Goal: Task Accomplishment & Management: Use online tool/utility

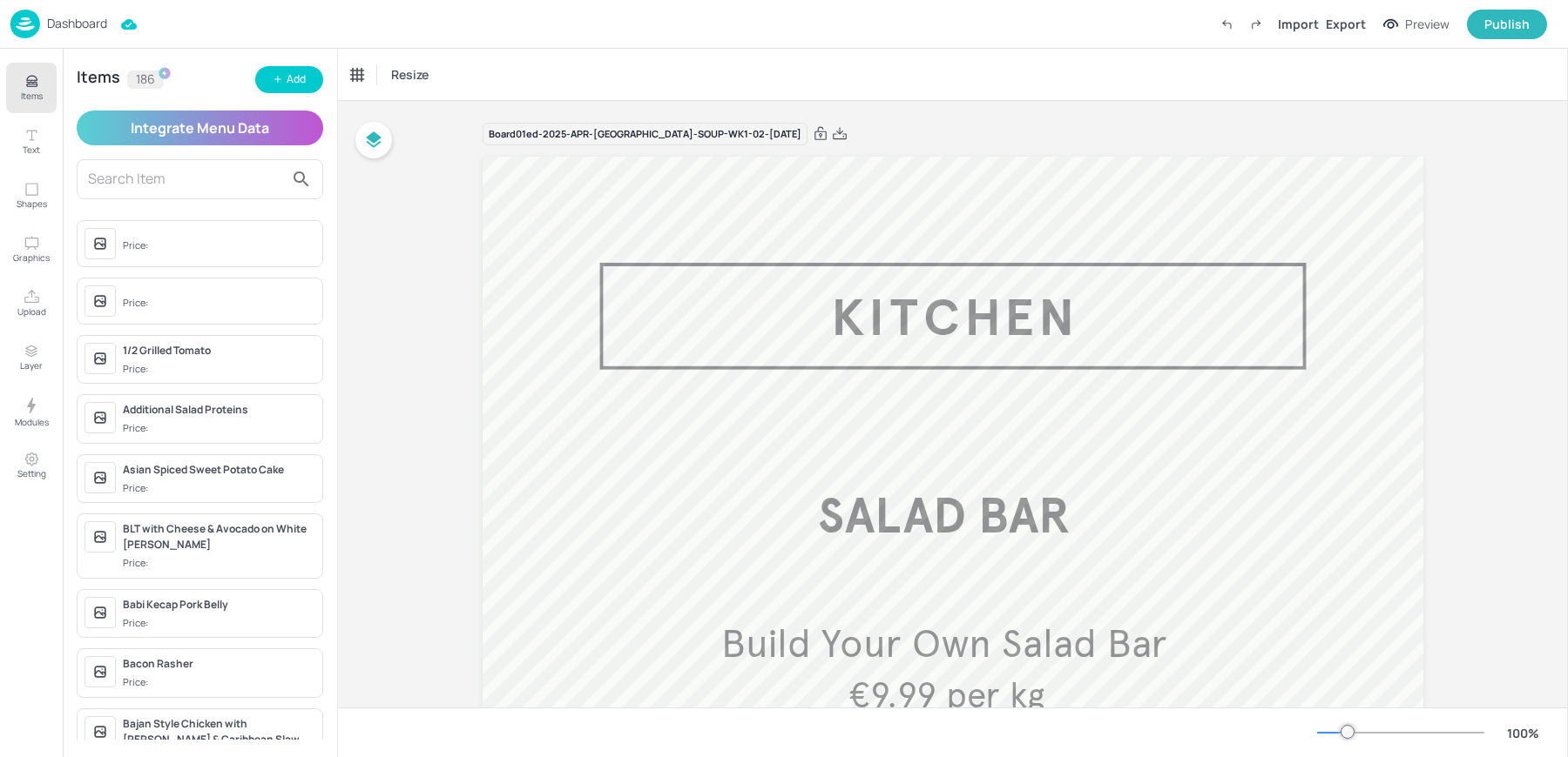
click at [36, 7] on div "Dashboard Import Export Preview Publish" at bounding box center [778, 23] width 1536 height 48
click at [31, 17] on img at bounding box center [25, 23] width 30 height 29
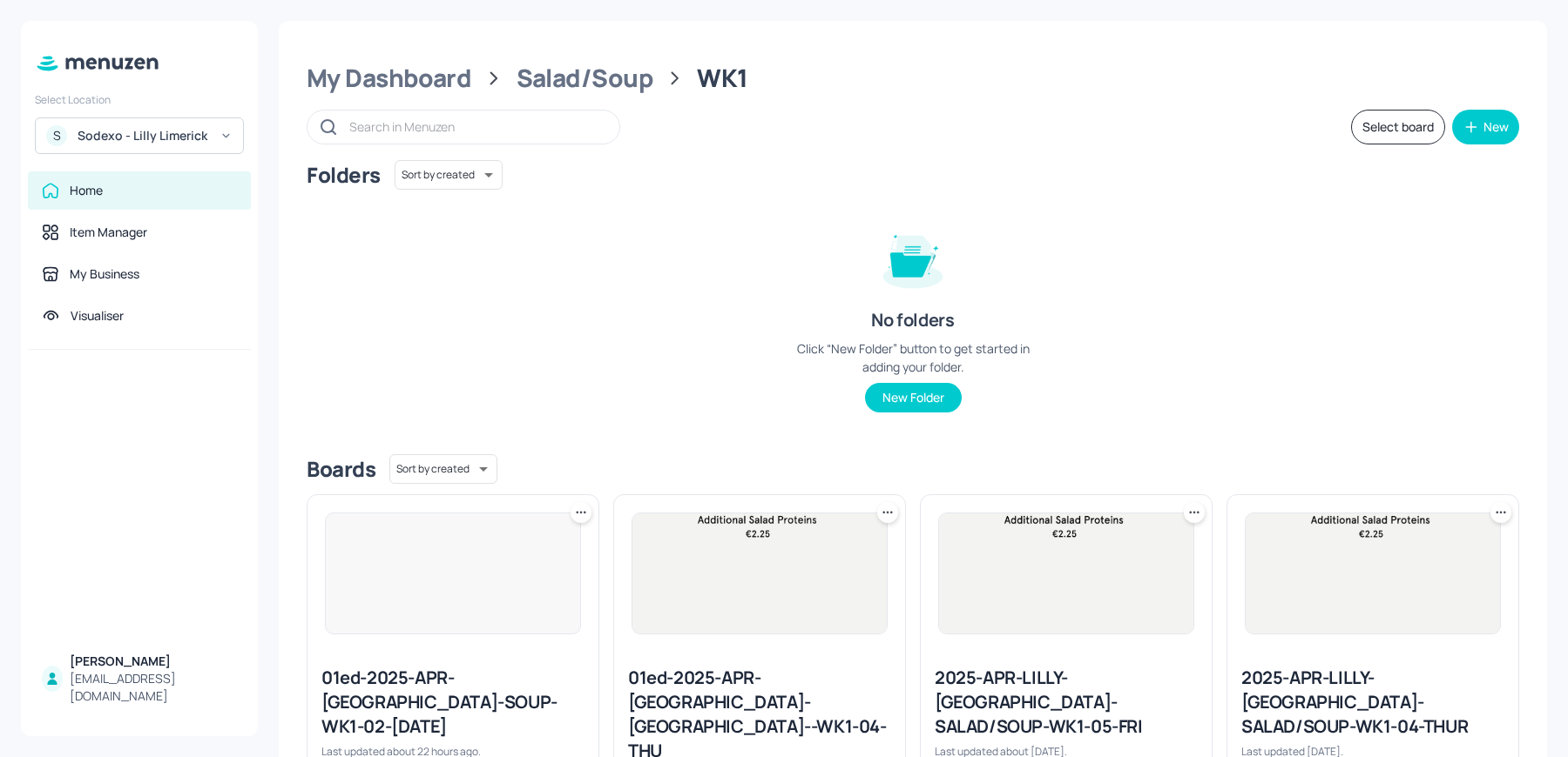
click at [140, 126] on div "S Sodexo - Lilly Limerick" at bounding box center [139, 135] width 209 height 37
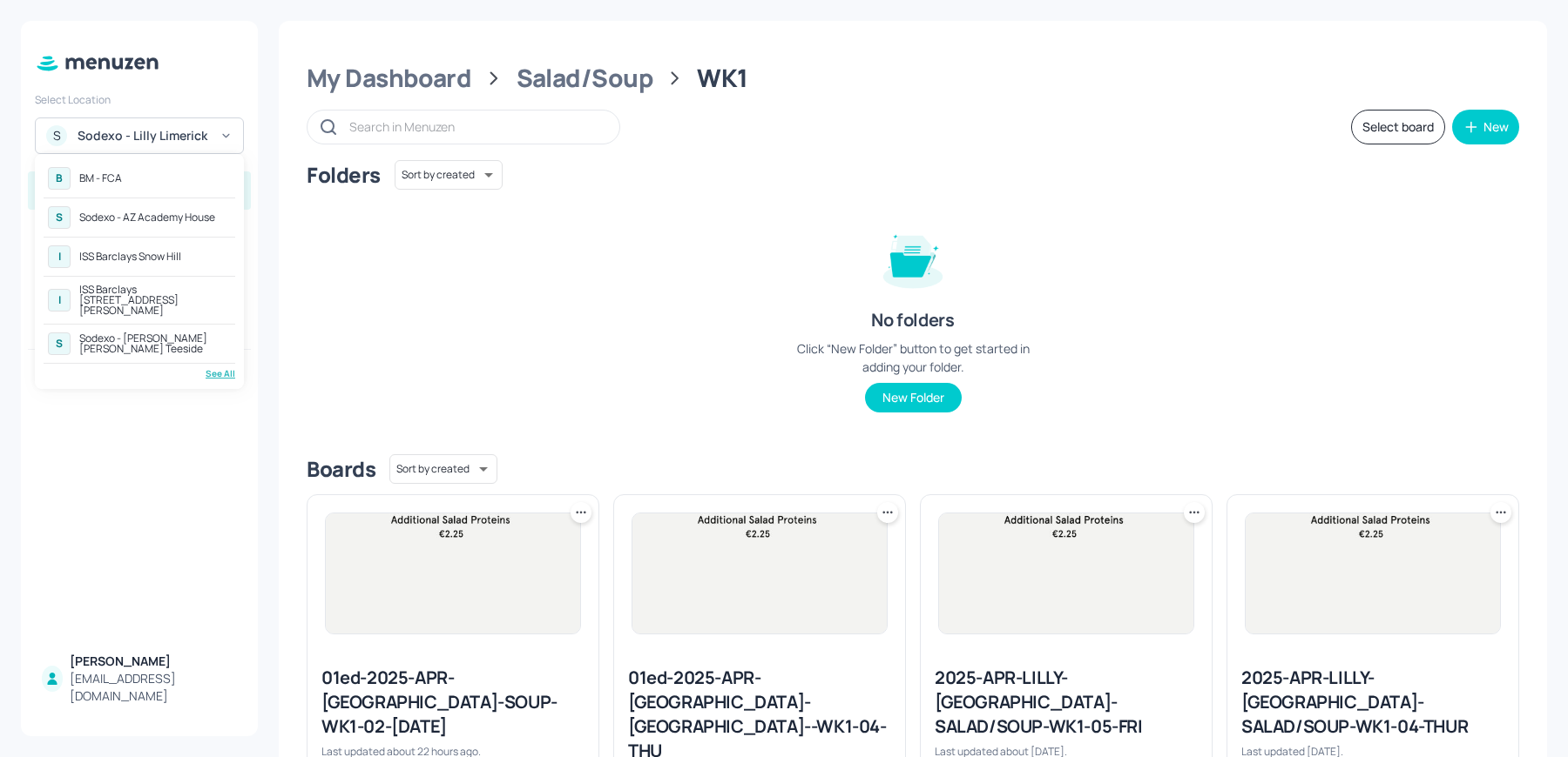
click at [211, 367] on div "See All" at bounding box center [139, 374] width 191 height 13
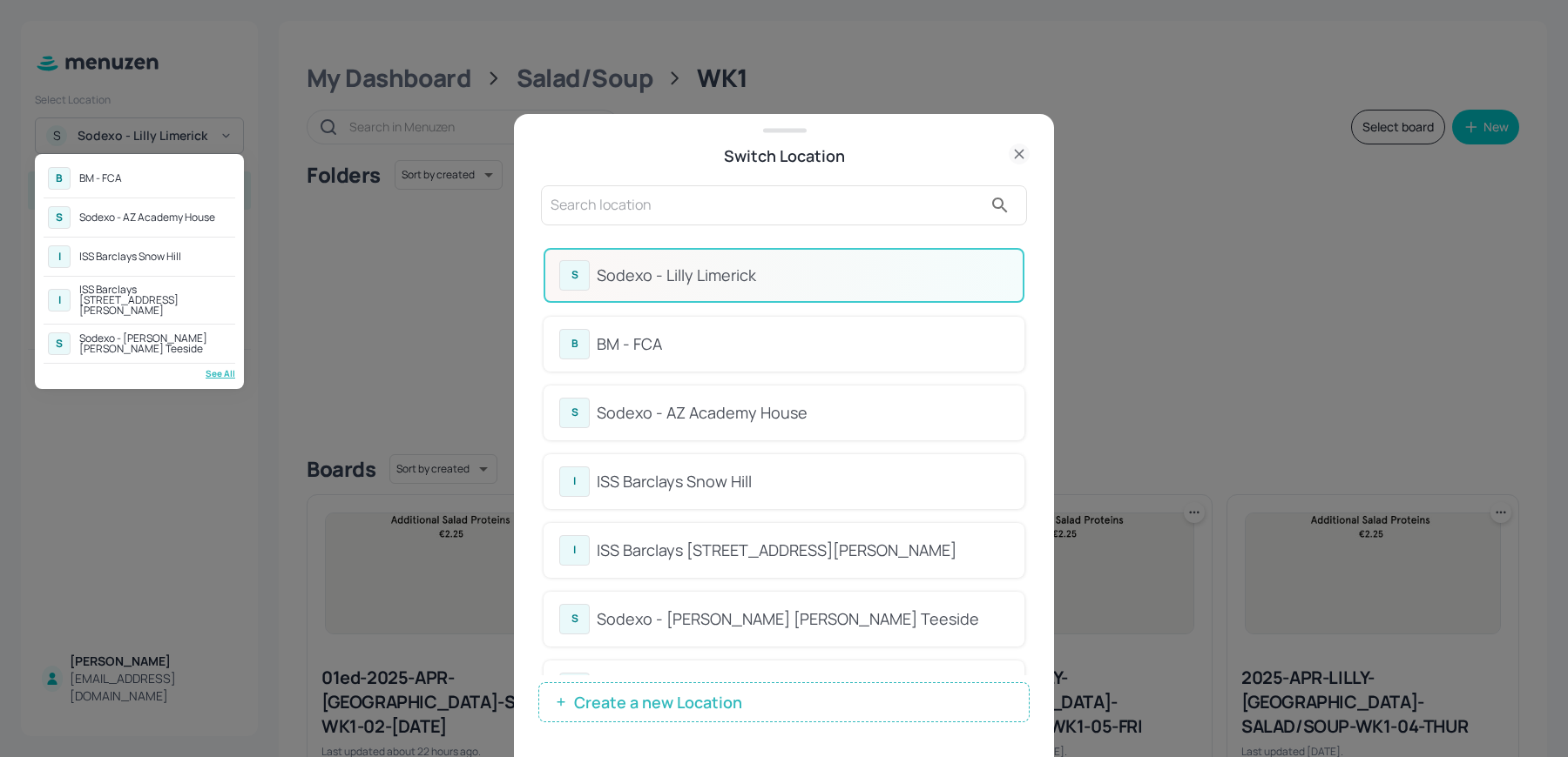
click at [692, 222] on div at bounding box center [784, 378] width 1568 height 757
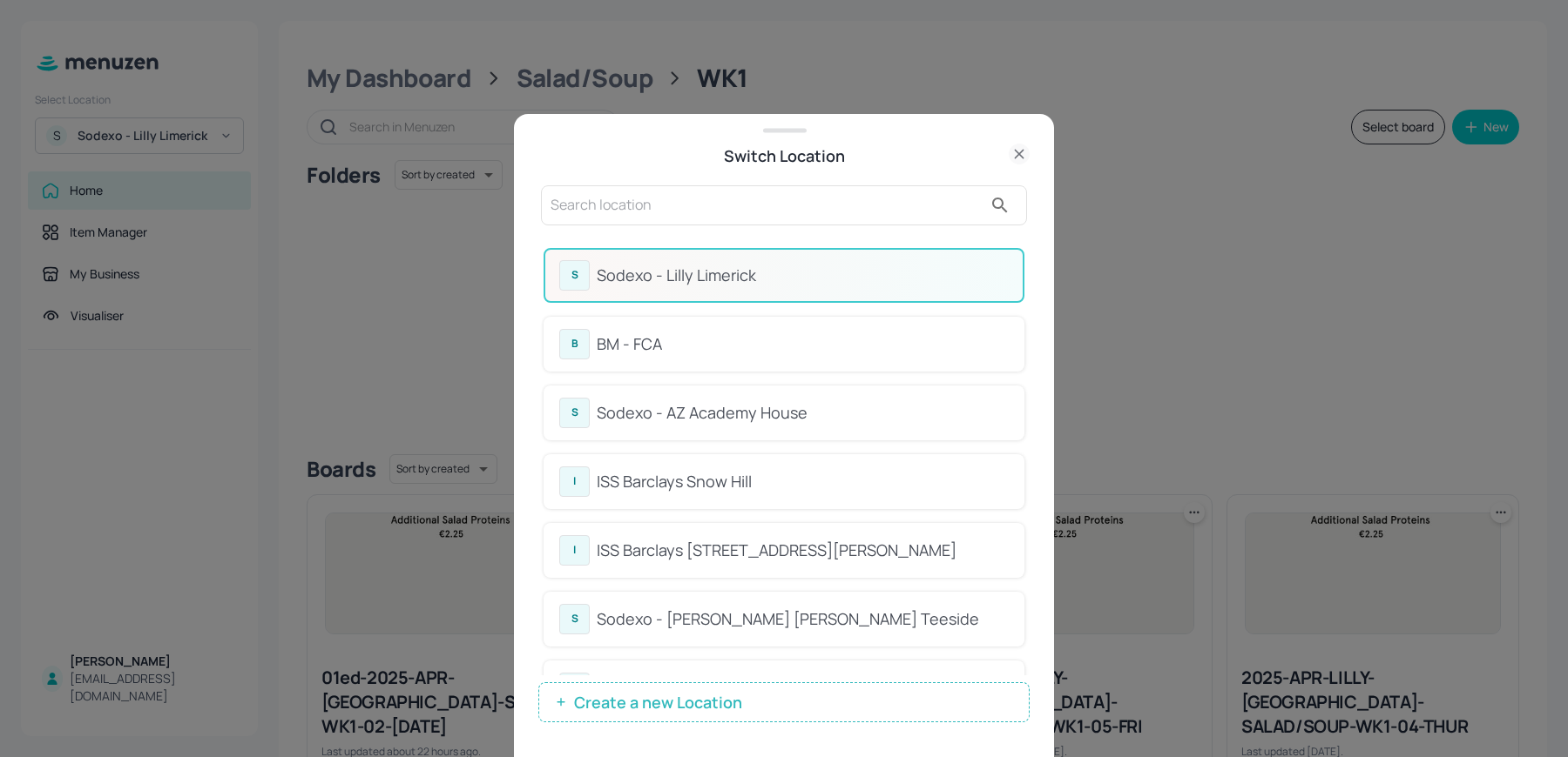
click at [645, 215] on input "text" at bounding box center [766, 205] width 432 height 28
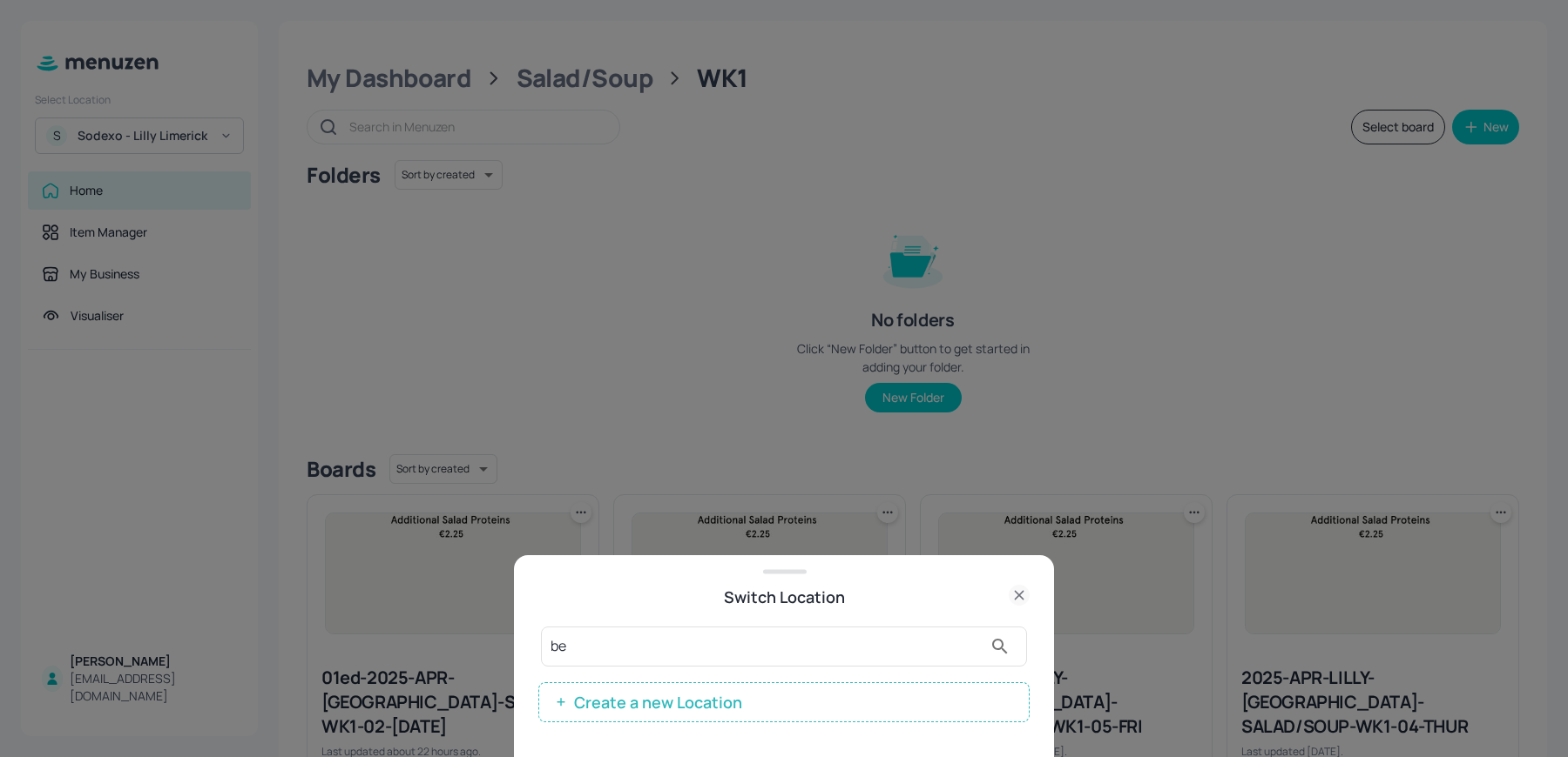
type input "b"
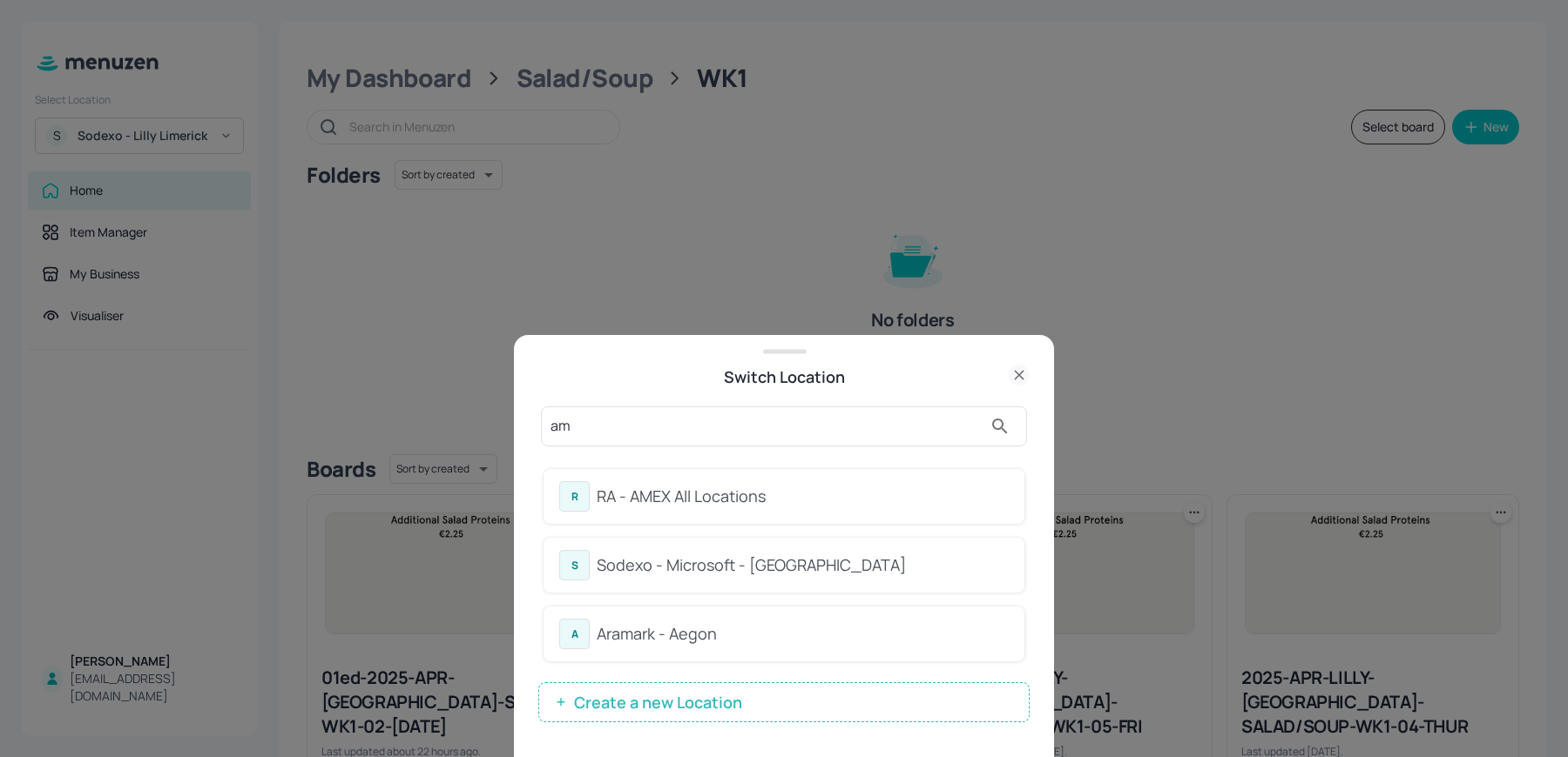
type input "am"
click at [621, 487] on div "RA - AMEX All Locations" at bounding box center [803, 497] width 412 height 23
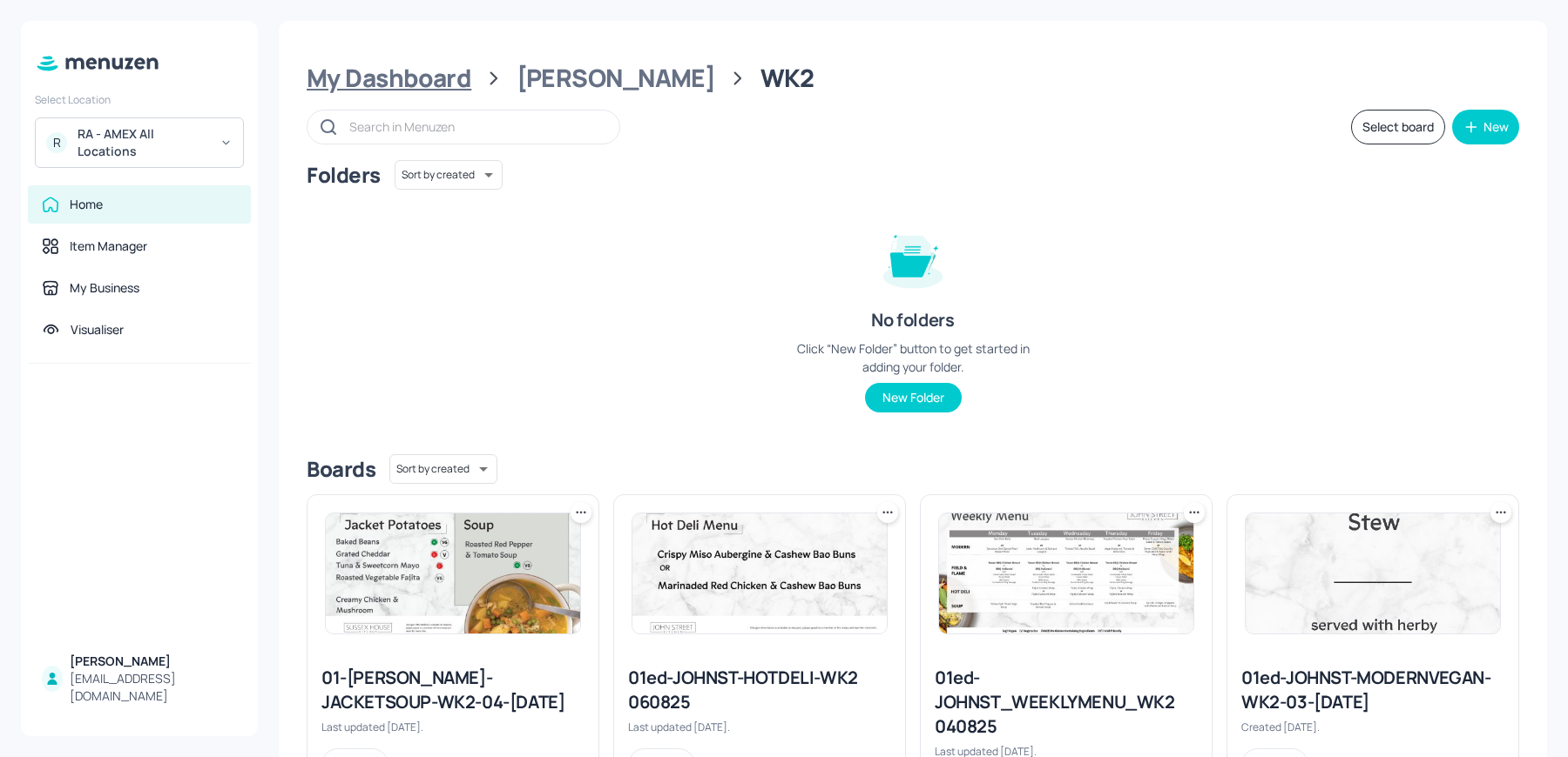
click at [399, 77] on div "My Dashboard" at bounding box center [389, 78] width 165 height 31
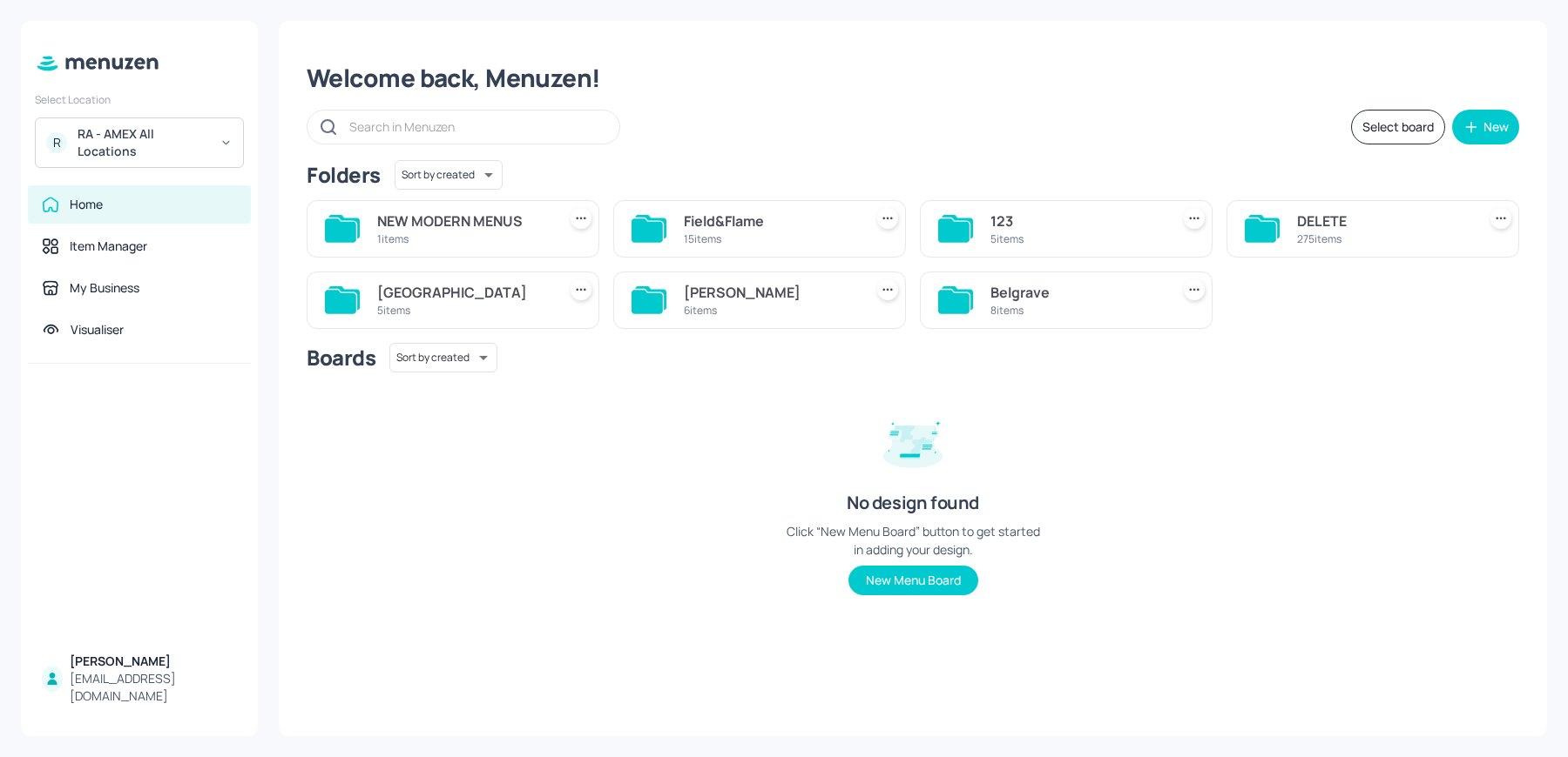
click at [1078, 303] on div "8 items" at bounding box center [1077, 310] width 172 height 15
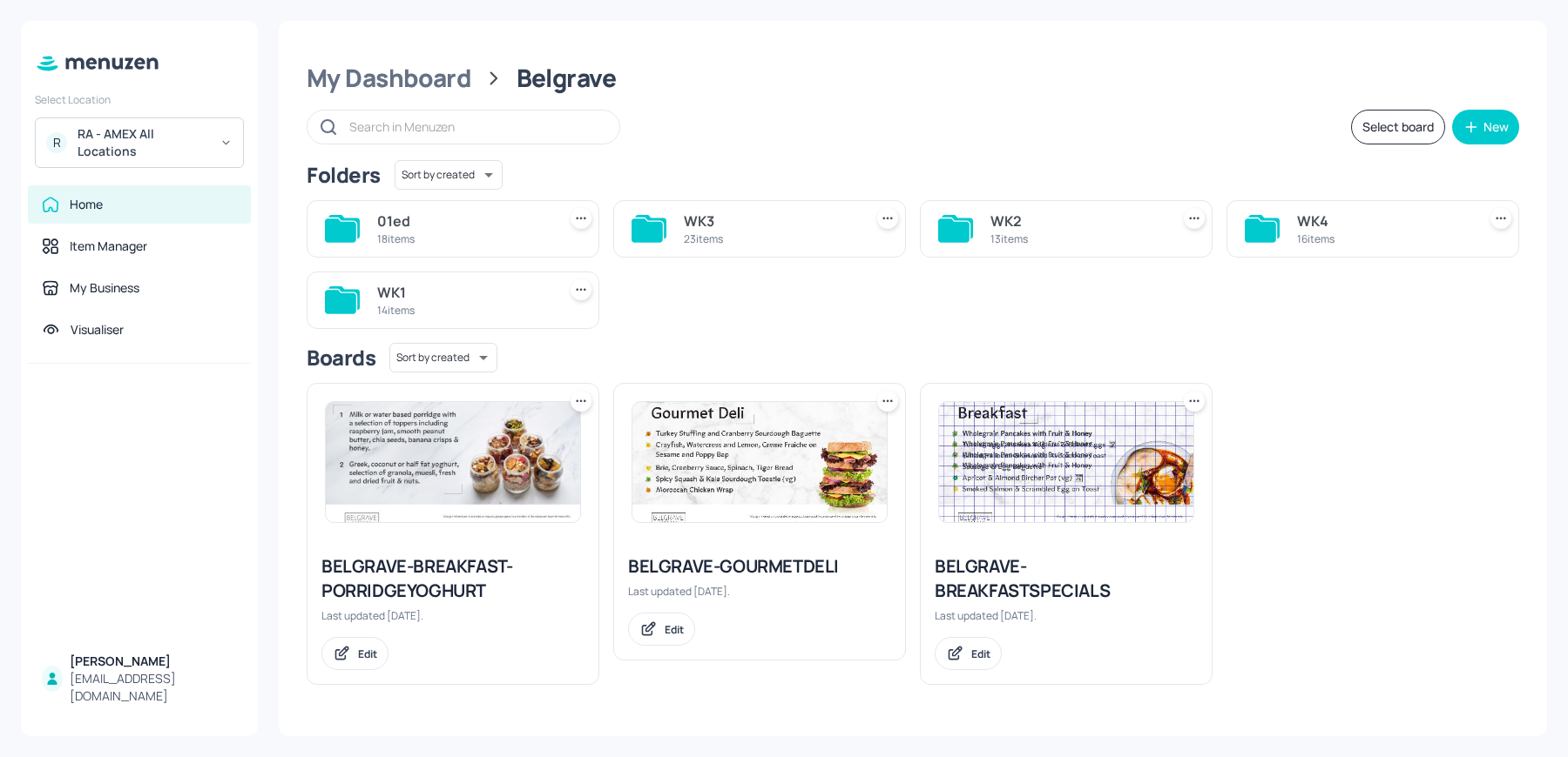
click at [1367, 239] on div "16 items" at bounding box center [1383, 239] width 172 height 15
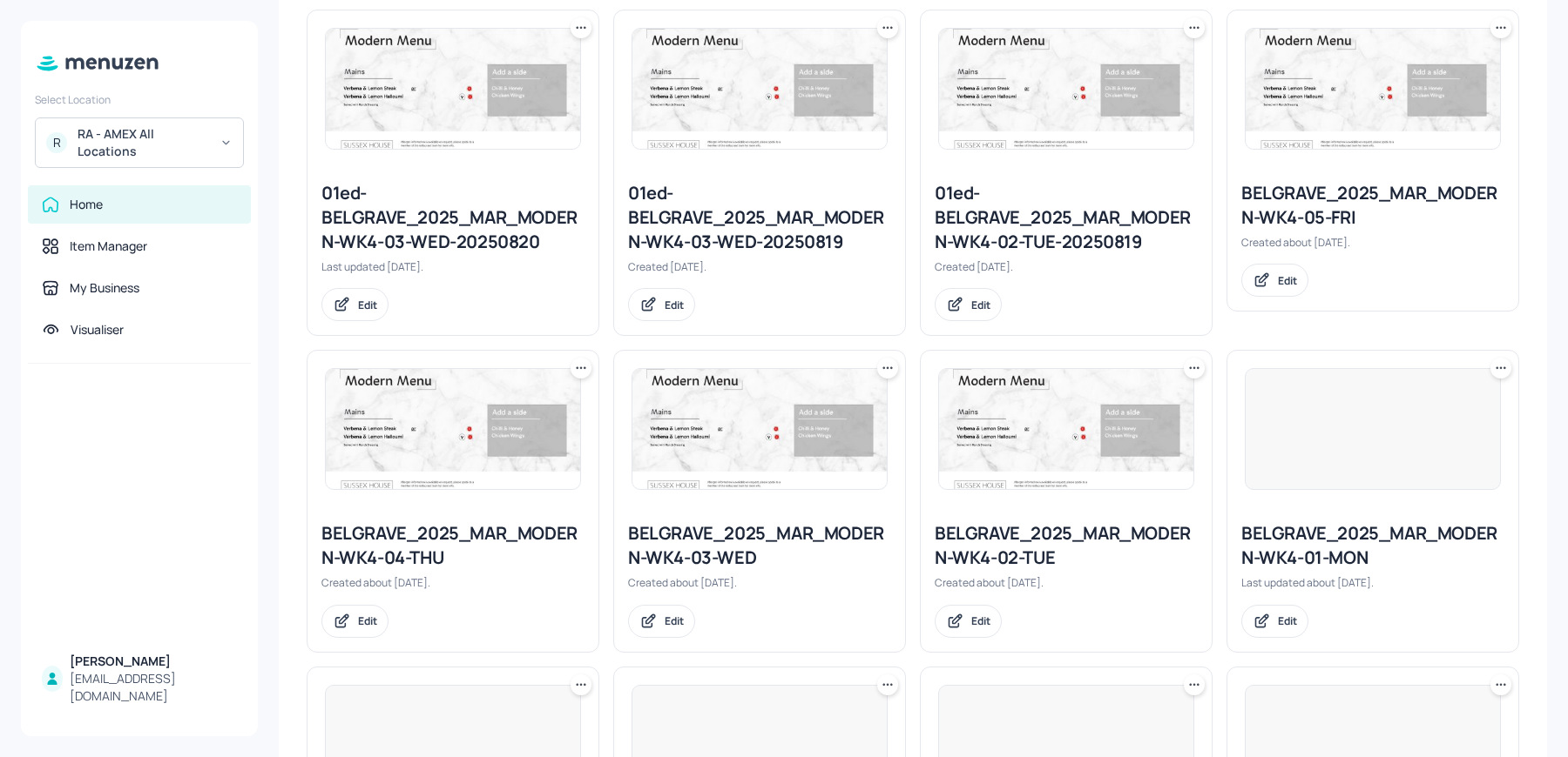
scroll to position [488, 0]
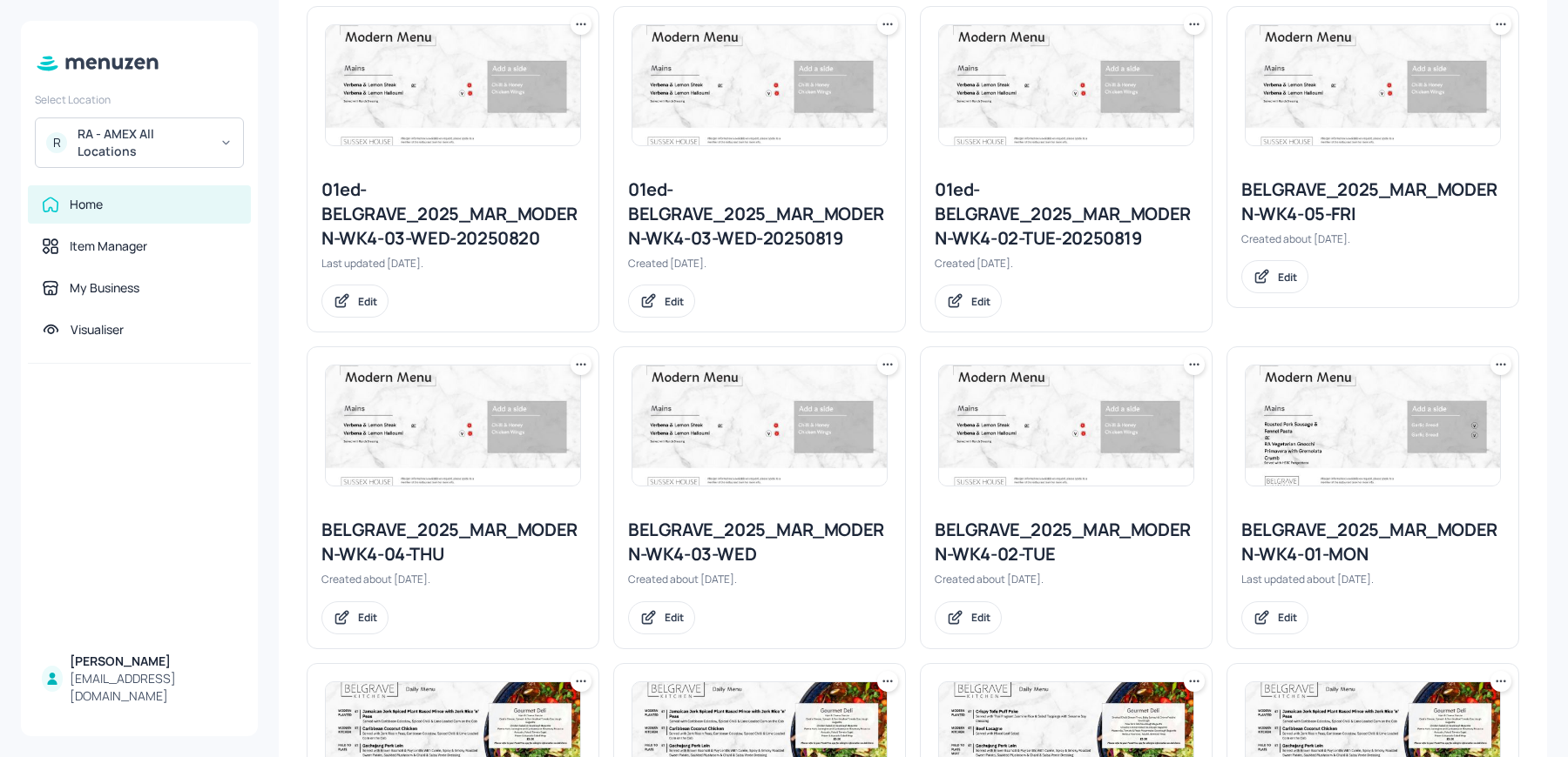
click at [426, 212] on div "01ed-BELGRAVE_2025_MAR_MODERN-WK4-03-WED-20250820" at bounding box center [453, 215] width 263 height 73
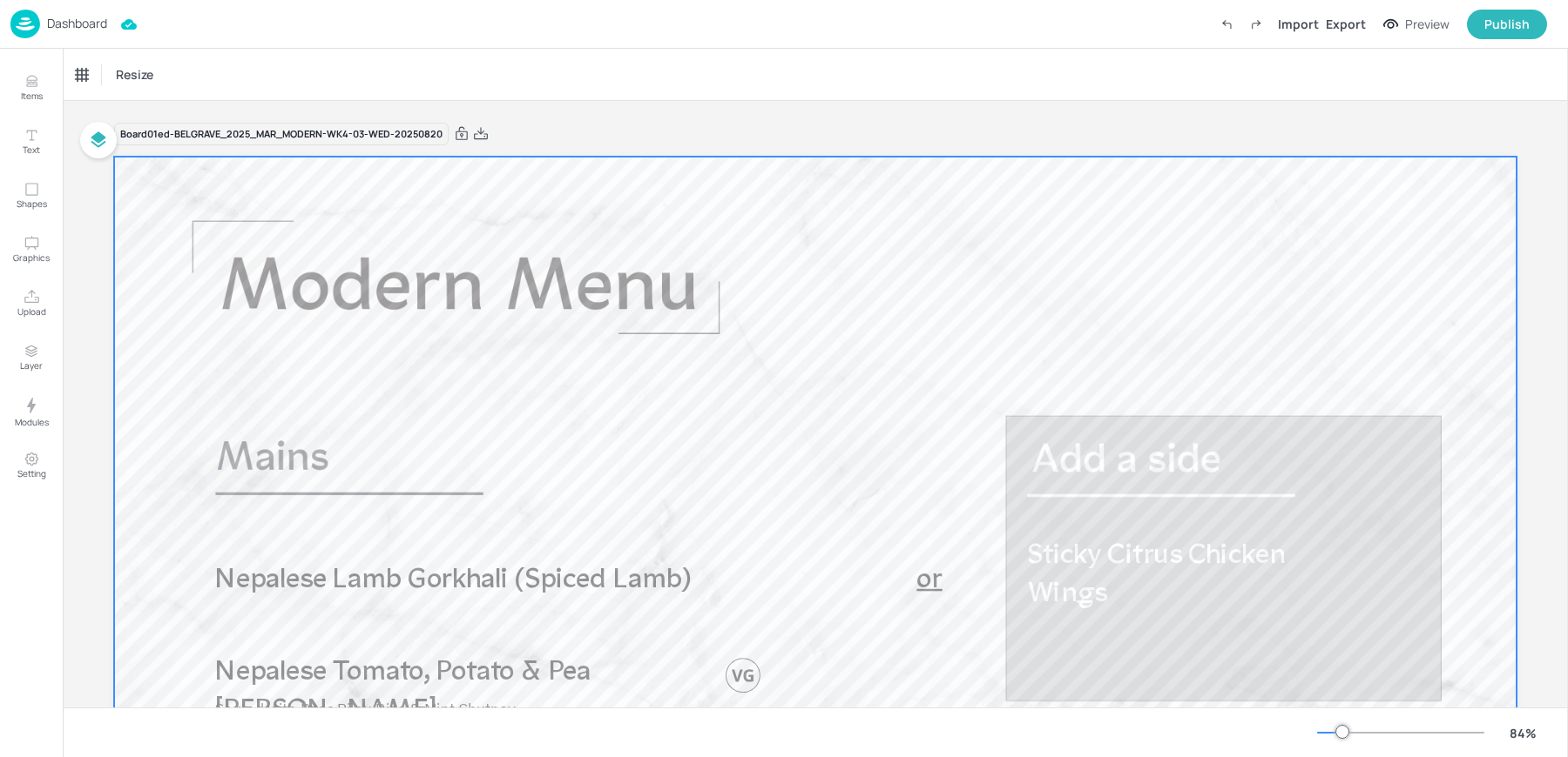
scroll to position [276, 0]
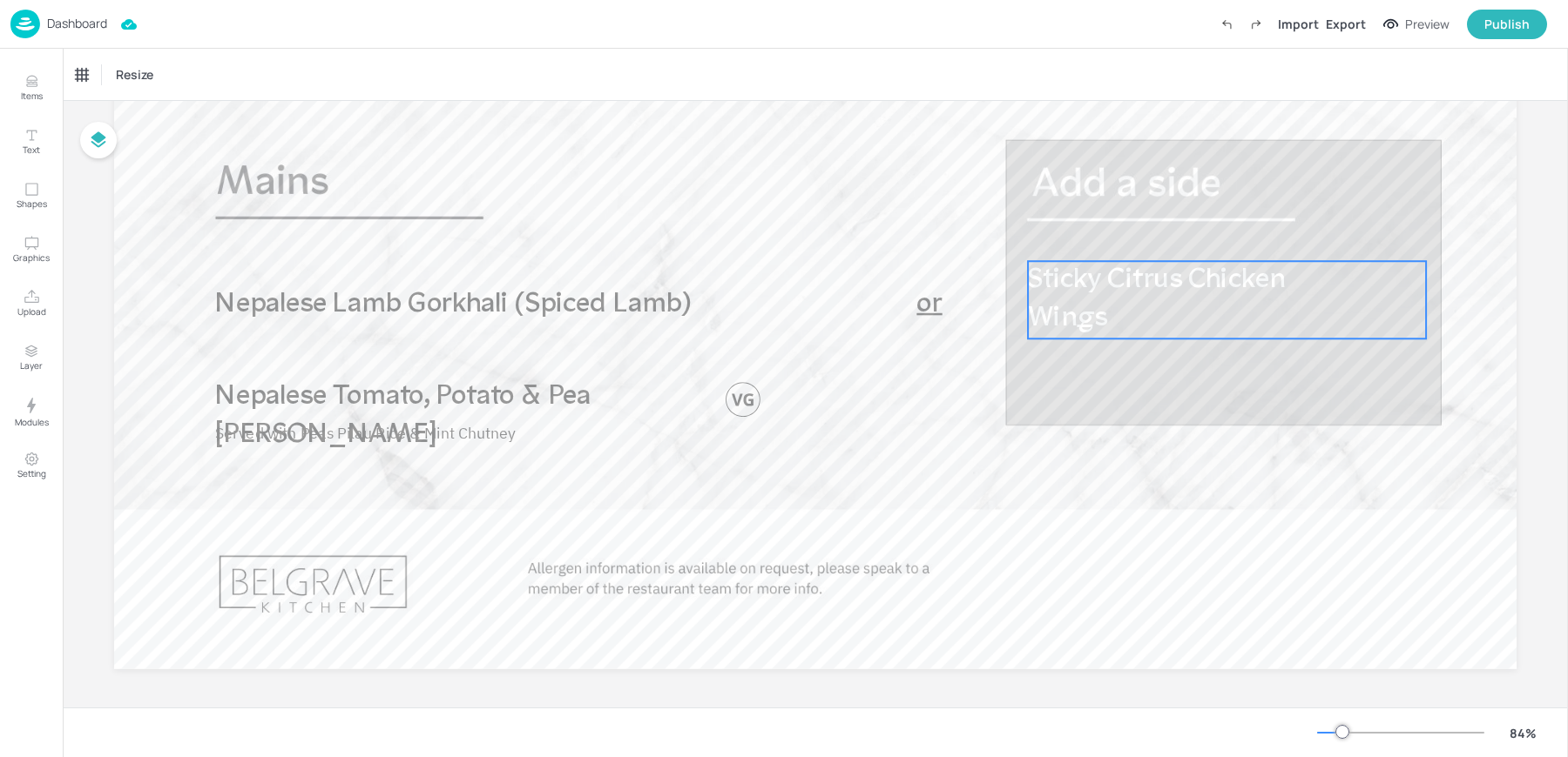
click at [1108, 304] on p "Sticky Citrus Chicken Wings" at bounding box center [1186, 300] width 316 height 78
click at [179, 81] on div "Sticky Citrus Chicken Wings" at bounding box center [144, 75] width 138 height 16
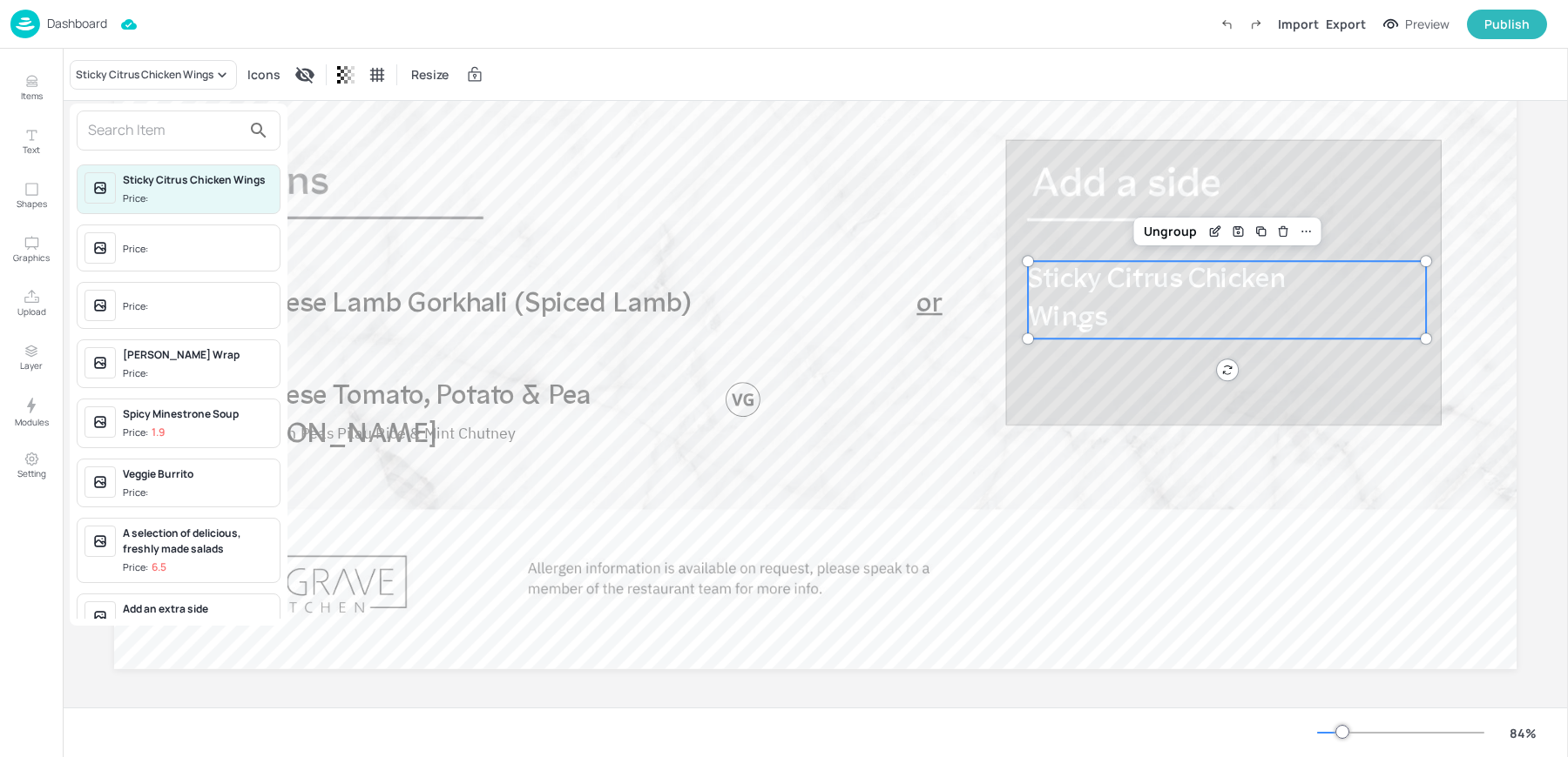
click at [130, 134] on input "text" at bounding box center [165, 131] width 154 height 28
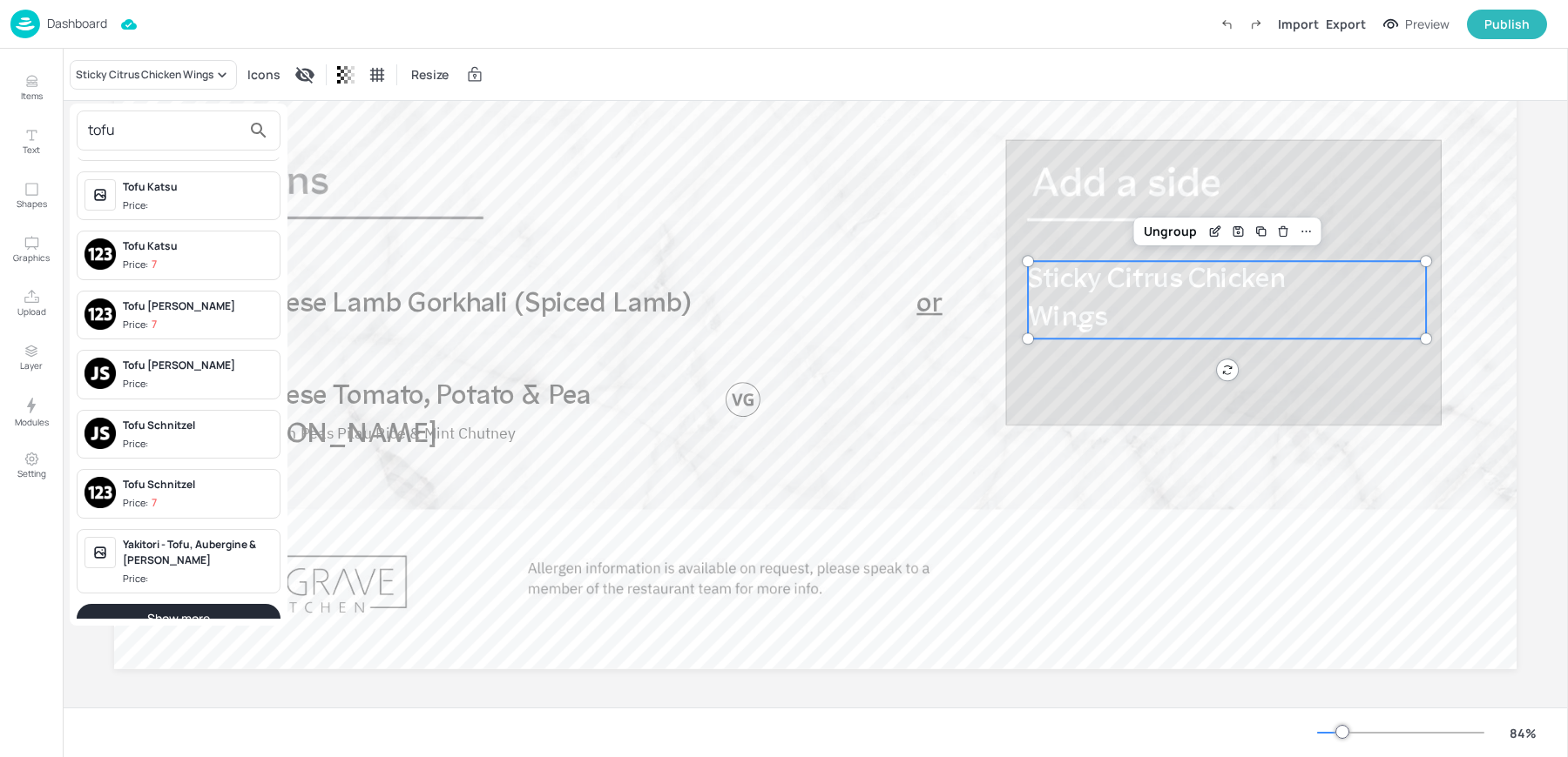
scroll to position [0, 0]
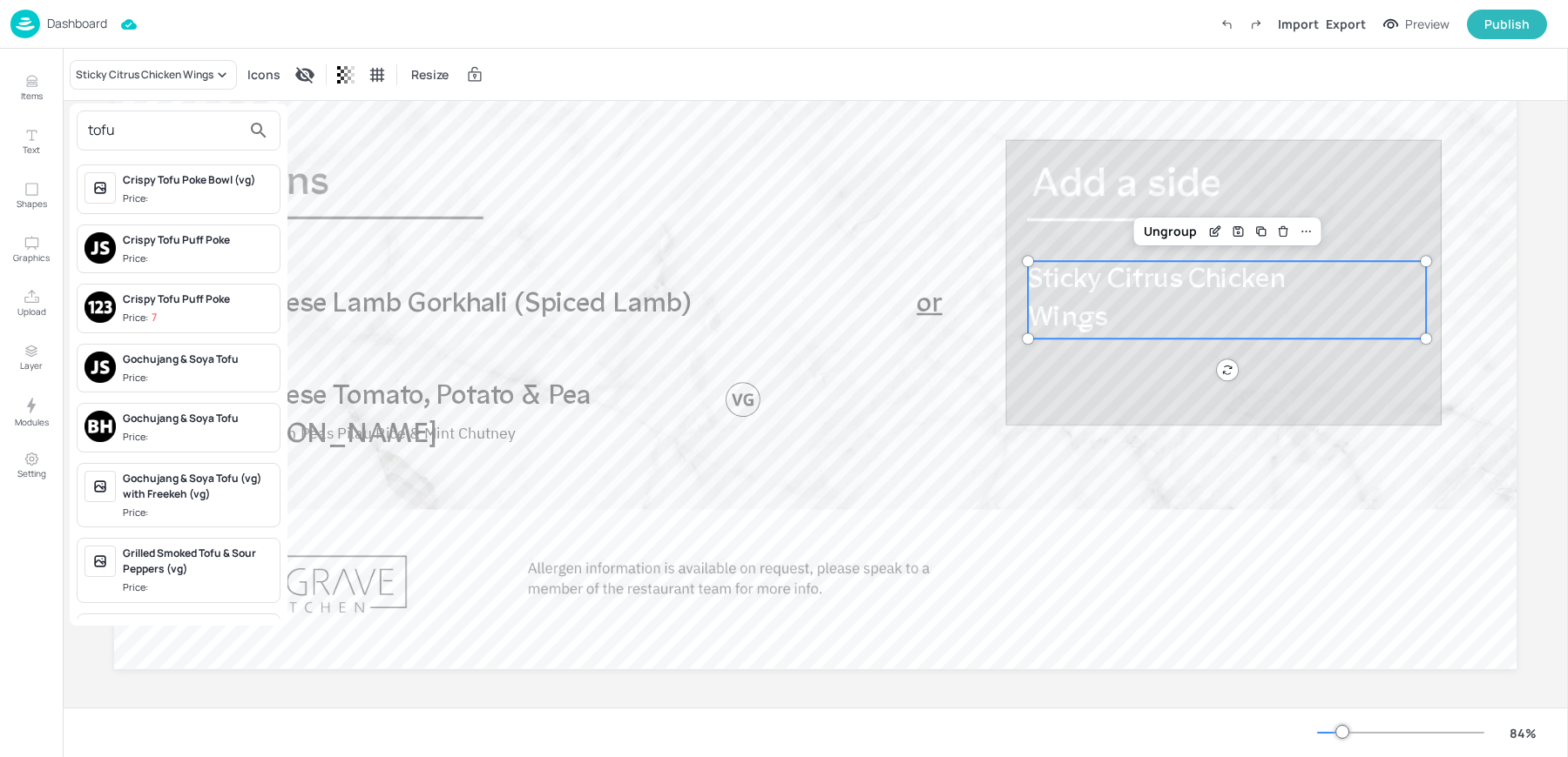
click at [102, 130] on input "tofu" at bounding box center [165, 131] width 154 height 28
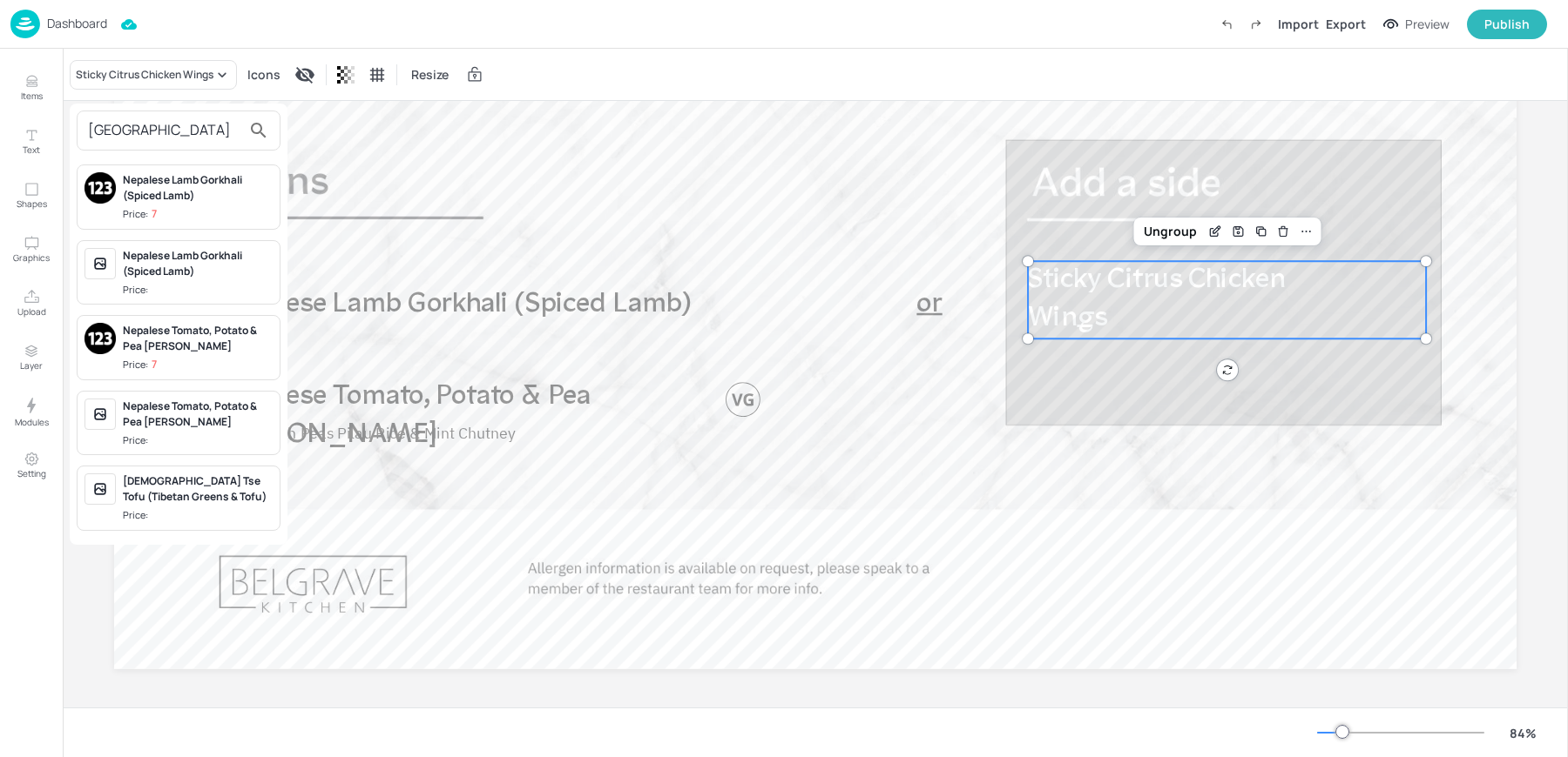
type input "[GEOGRAPHIC_DATA]"
click at [188, 509] on span "Price:" at bounding box center [198, 516] width 150 height 15
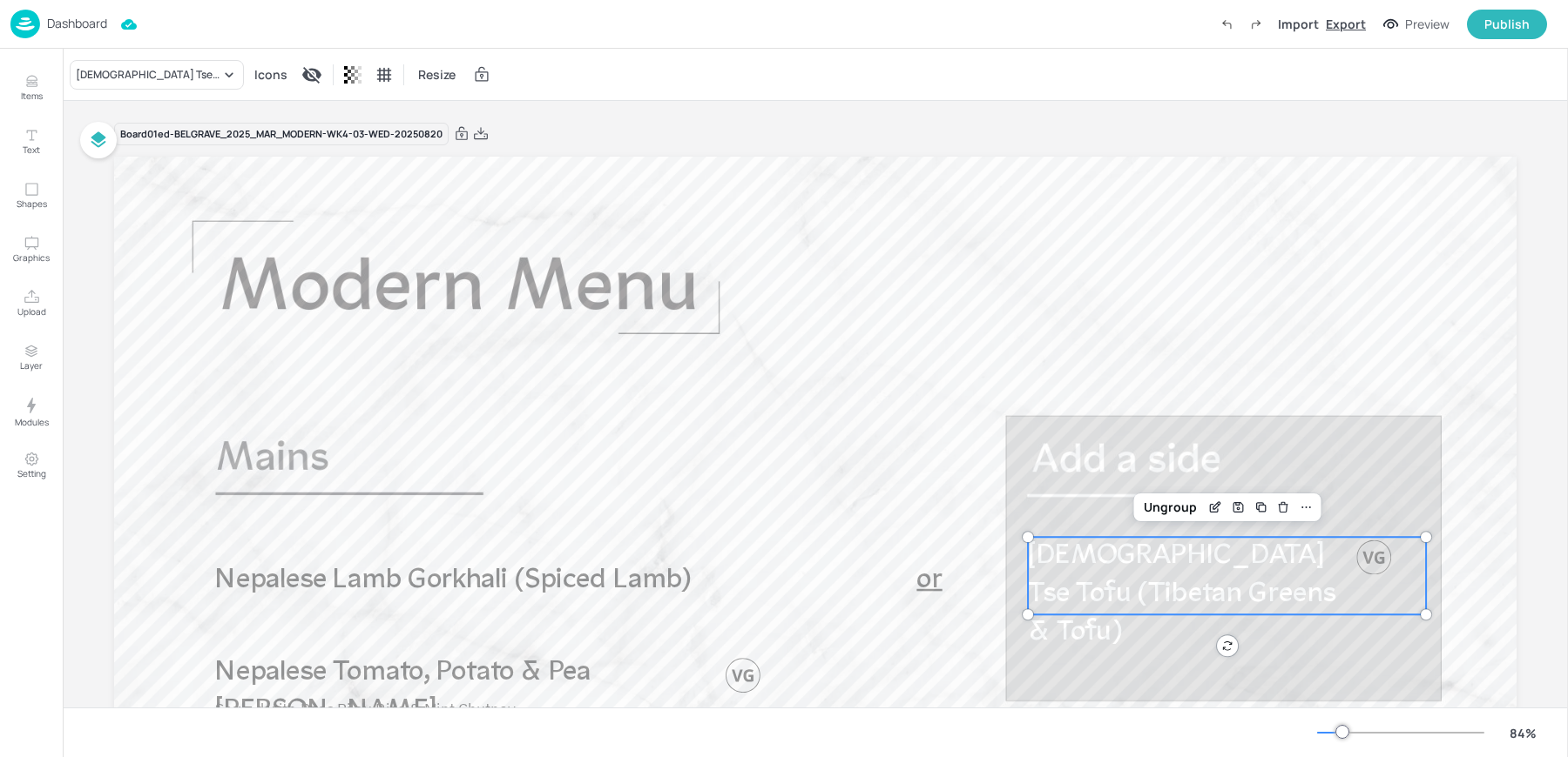
click at [1350, 33] on div "Export" at bounding box center [1345, 24] width 40 height 19
